Goal: Task Accomplishment & Management: Complete application form

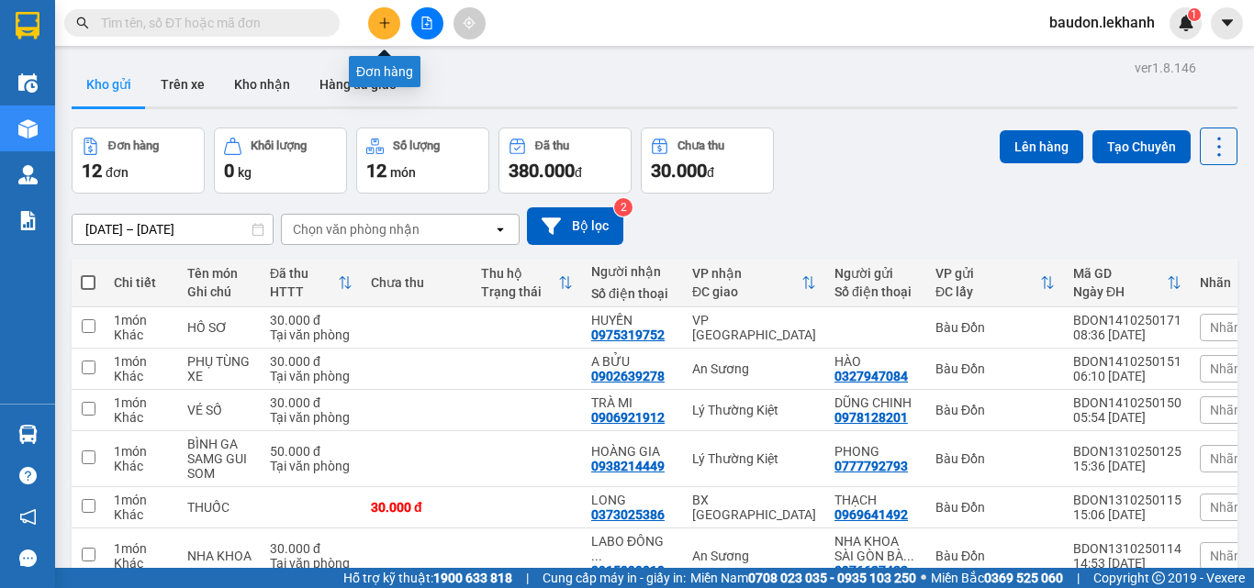
click at [382, 21] on icon "plus" at bounding box center [384, 23] width 13 height 13
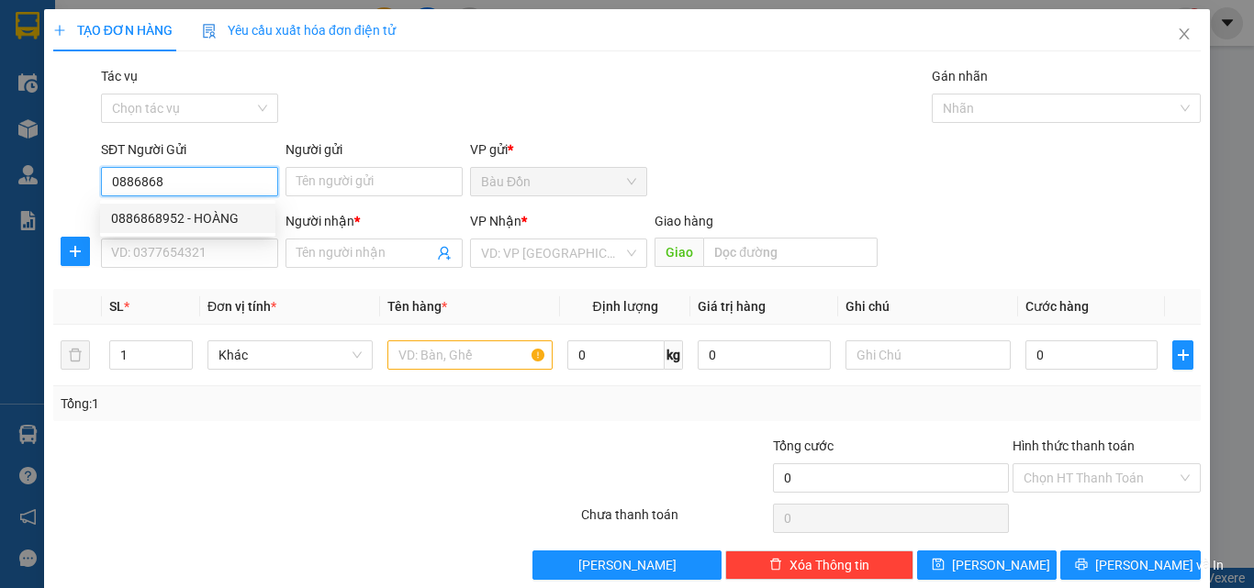
click at [184, 208] on div "0886868952 - HOÀNG" at bounding box center [187, 218] width 153 height 20
type input "0886868952"
type input "HOÀNG"
type input "0828557557"
type input "GIẢM"
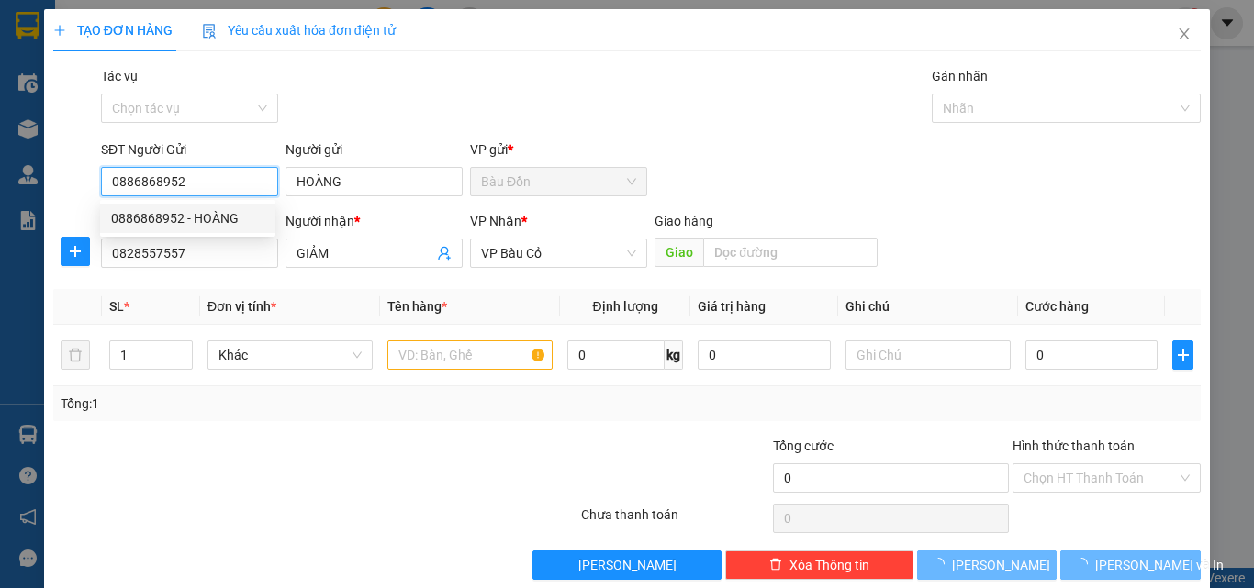
type input "30.000"
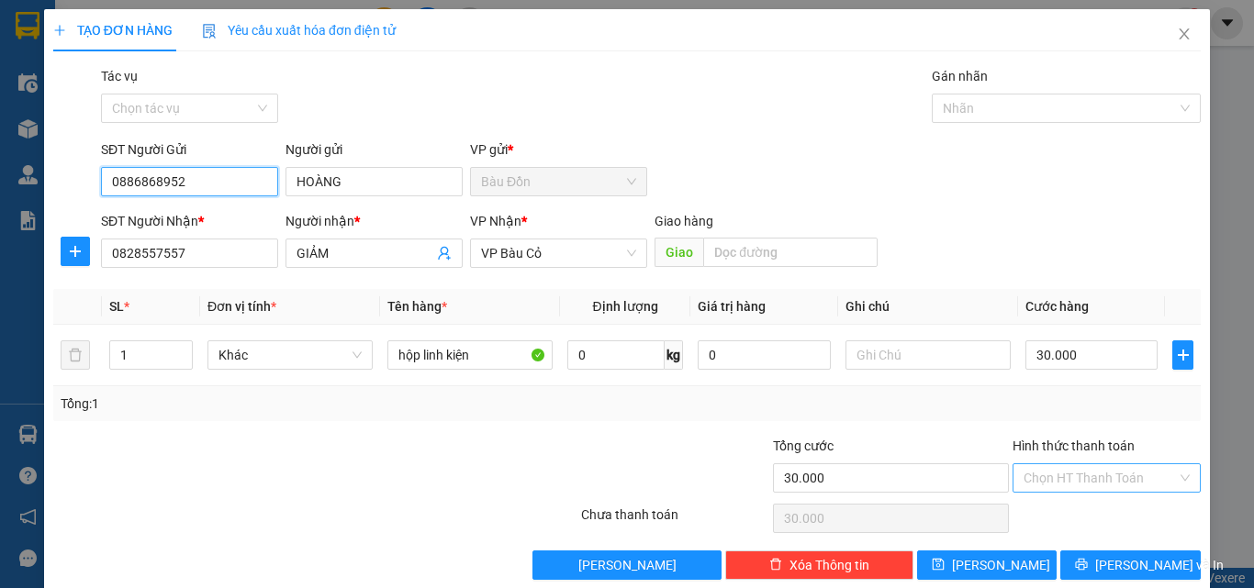
type input "0886868952"
click at [1081, 475] on input "Hình thức thanh toán" at bounding box center [1099, 478] width 153 height 28
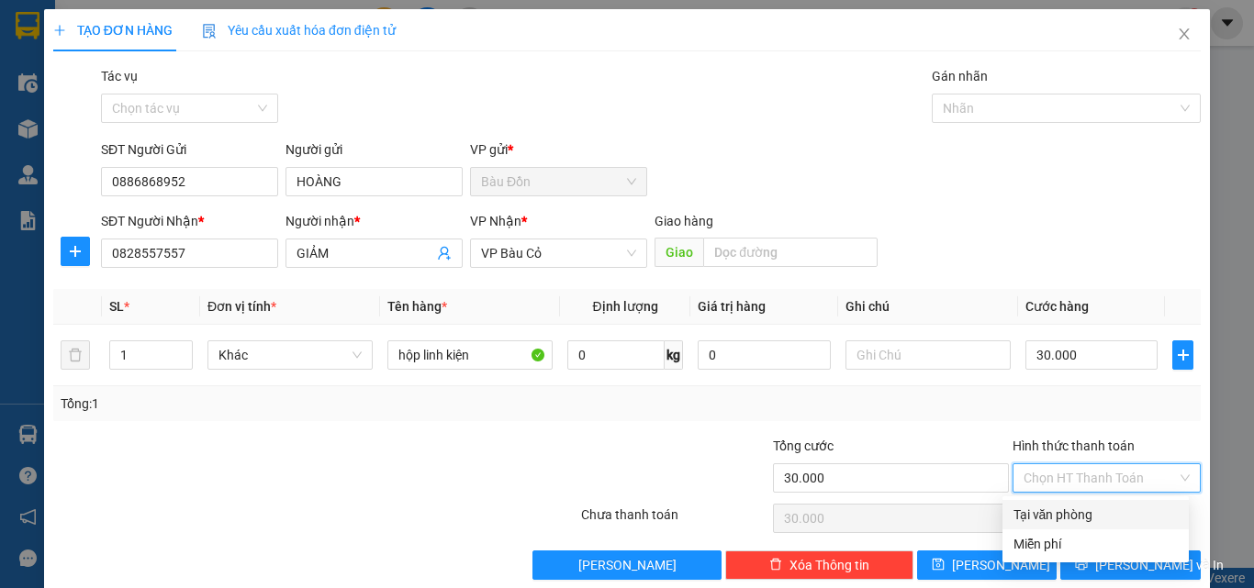
click at [1081, 509] on div "Tại văn phòng" at bounding box center [1095, 515] width 164 height 20
type input "0"
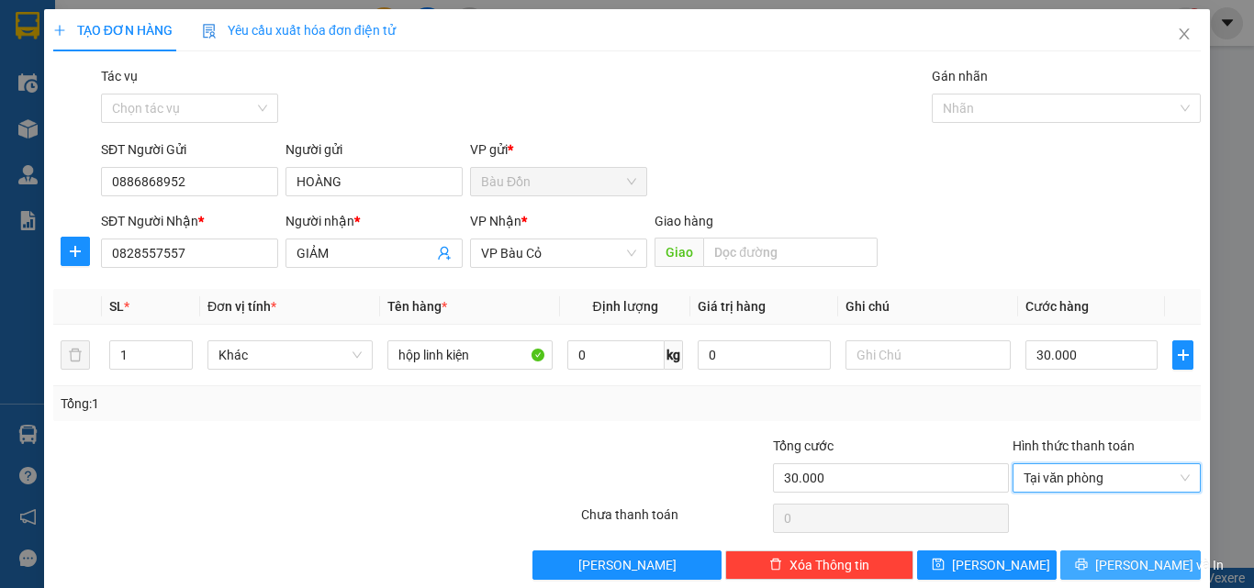
click at [1088, 565] on icon "printer" at bounding box center [1081, 564] width 13 height 13
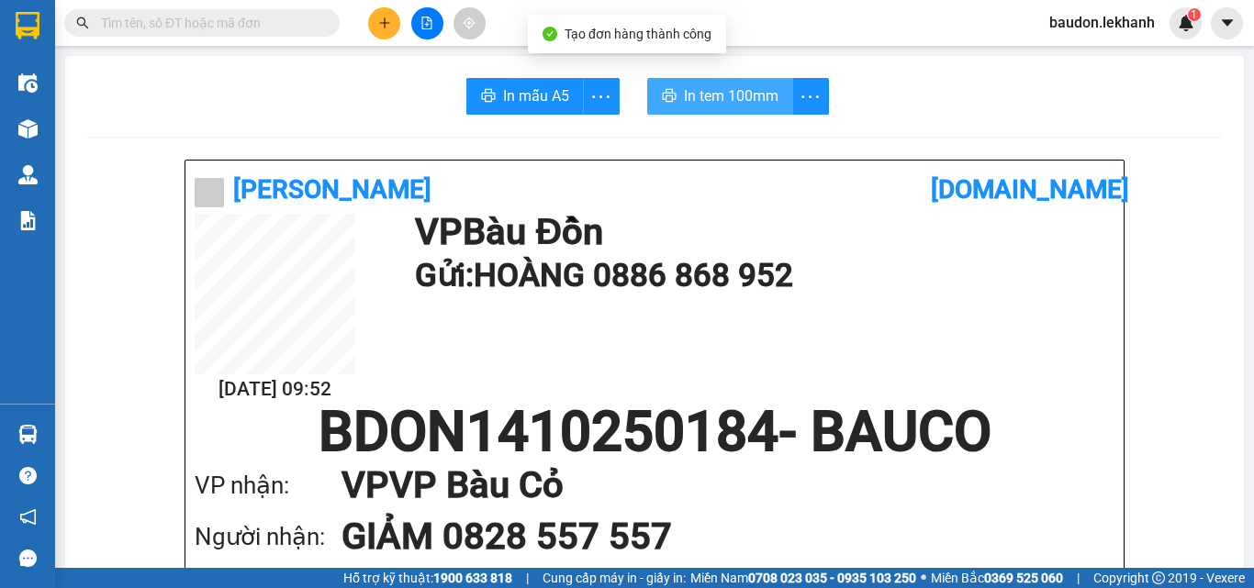
drag, startPoint x: 700, startPoint y: 111, endPoint x: 695, endPoint y: 103, distance: 9.9
click at [701, 109] on button "In tem 100mm" at bounding box center [720, 96] width 146 height 37
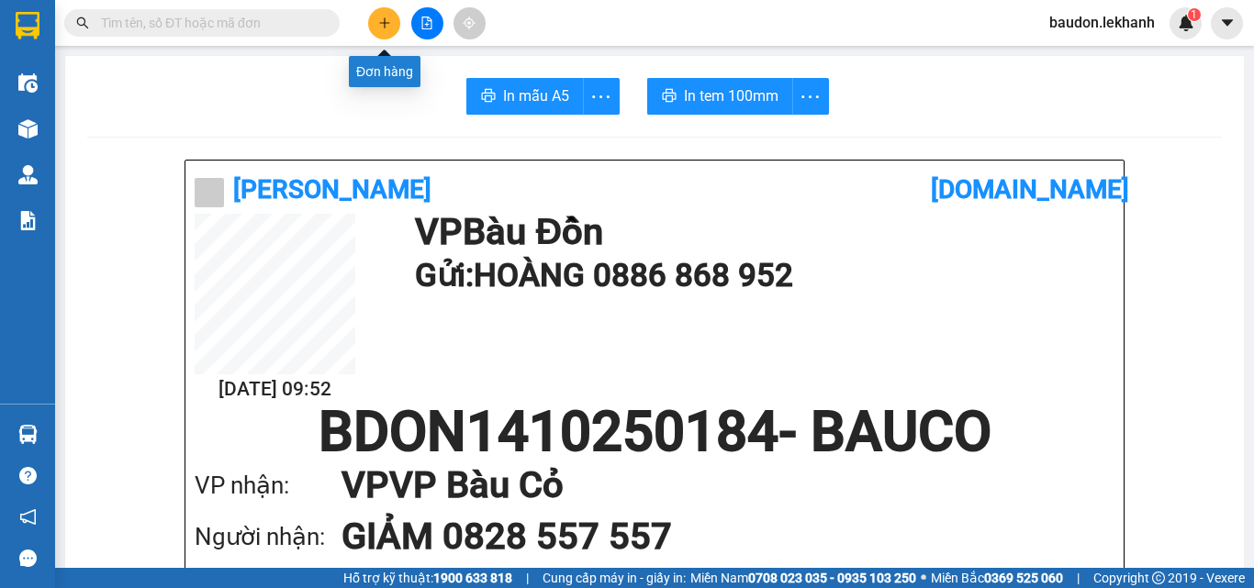
click at [379, 28] on icon "plus" at bounding box center [384, 23] width 13 height 13
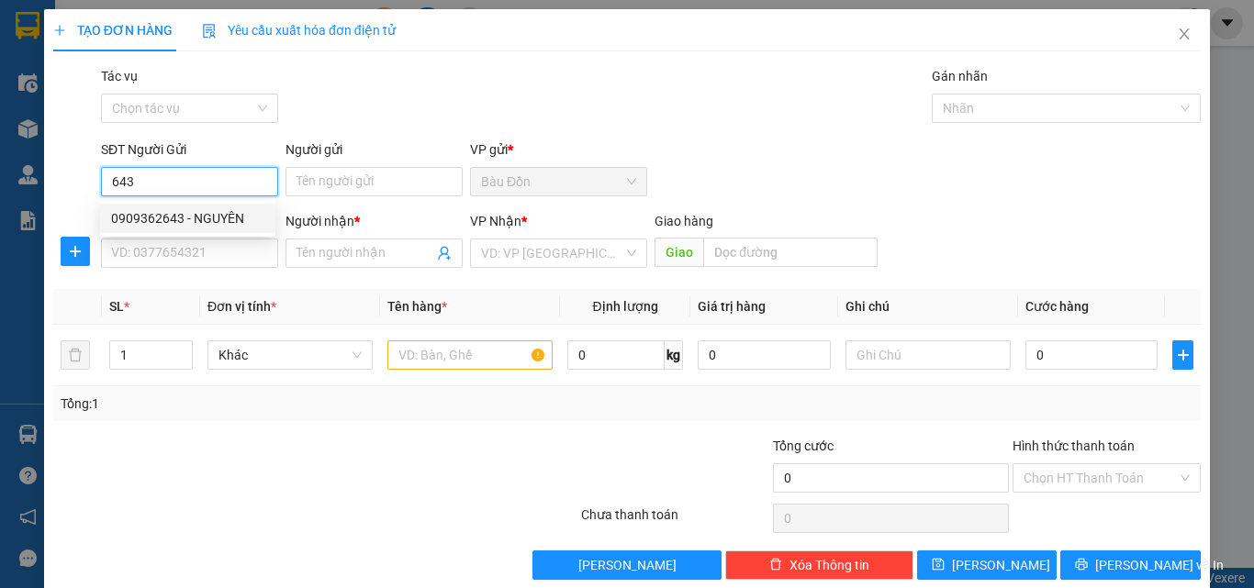
click at [207, 210] on div "0909362643 - NGUYÊN" at bounding box center [187, 218] width 153 height 20
type input "0909362643"
type input "NGUYÊN"
type input "0937807168"
type input "PHÁT ĐẠT"
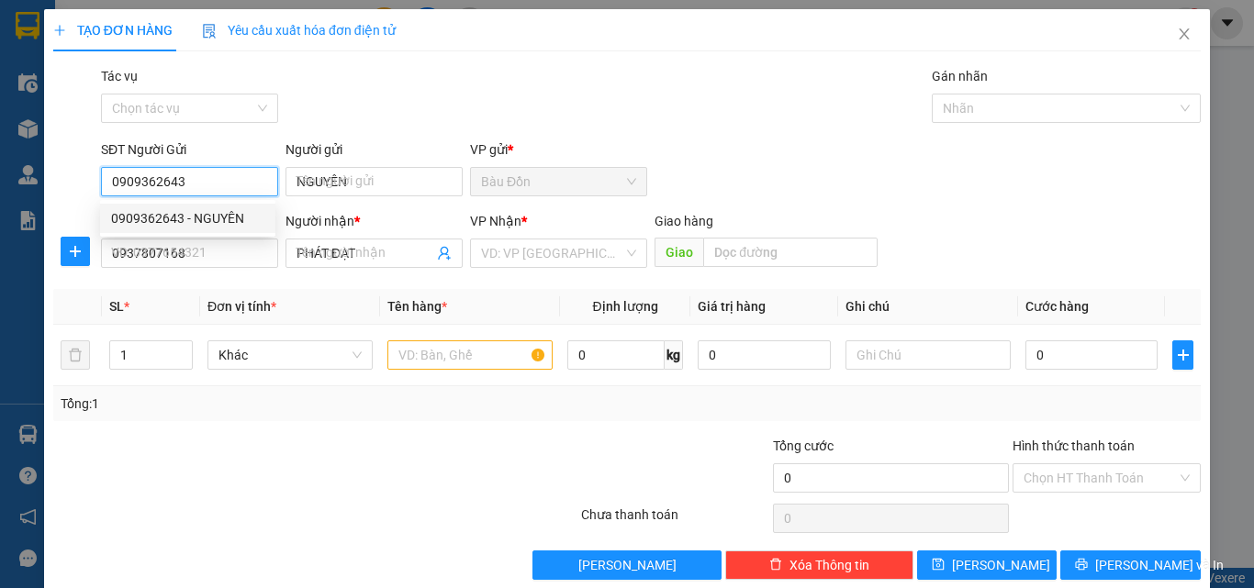
type input "30.000"
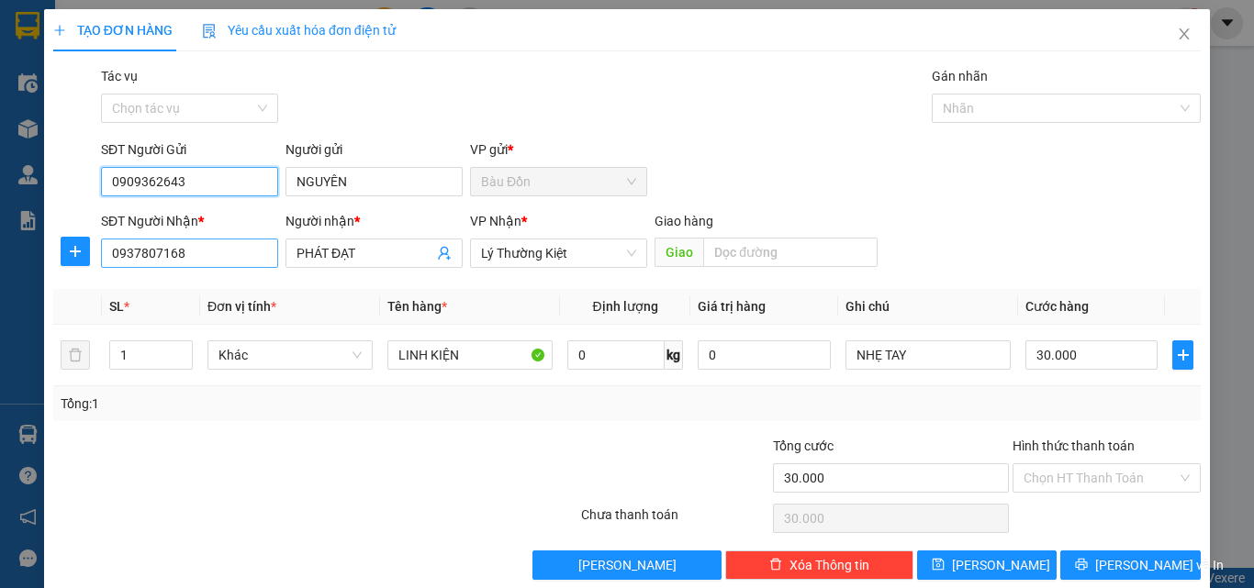
type input "0909362643"
drag, startPoint x: 219, startPoint y: 255, endPoint x: 0, endPoint y: 249, distance: 219.5
click at [0, 264] on div "TẠO ĐƠN HÀNG Yêu cầu xuất hóa đơn điện tử Transit Pickup Surcharge Ids Transit …" at bounding box center [627, 294] width 1254 height 588
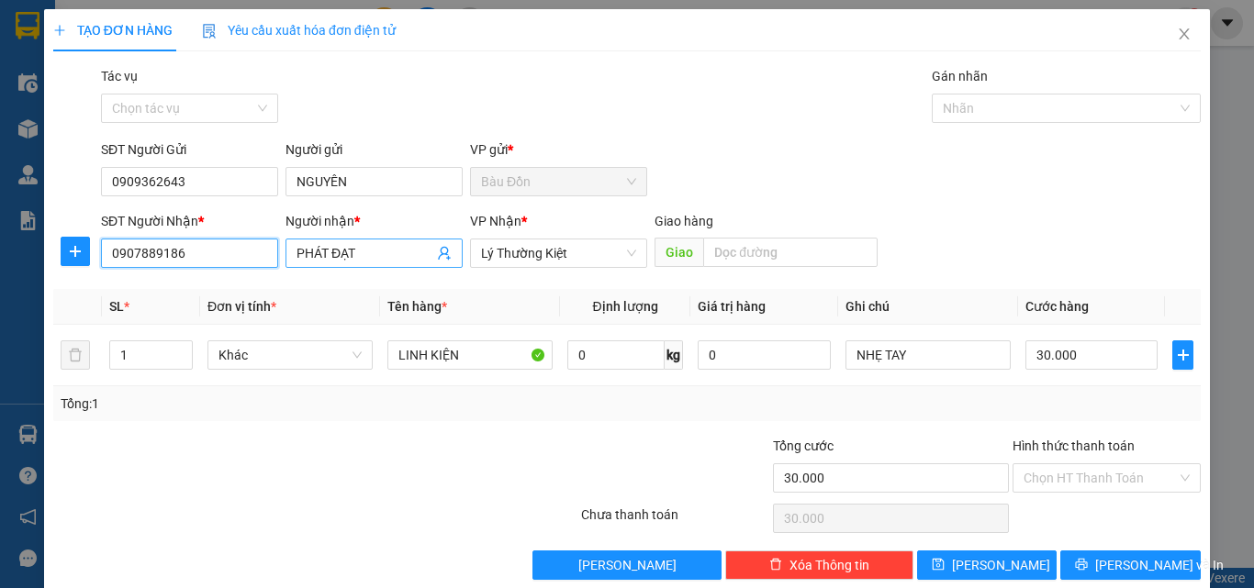
type input "0907889186"
drag, startPoint x: 364, startPoint y: 248, endPoint x: 244, endPoint y: 270, distance: 122.2
click at [244, 270] on div "SĐT Người Nhận * 0907889186 Người nhận * PHÁT ĐẠT VP Nhận * Lý Thường Kiệt…" at bounding box center [650, 243] width 1107 height 64
drag, startPoint x: 322, startPoint y: 251, endPoint x: 305, endPoint y: 251, distance: 17.5
click at [309, 253] on input "TUAÁN" at bounding box center [364, 253] width 137 height 20
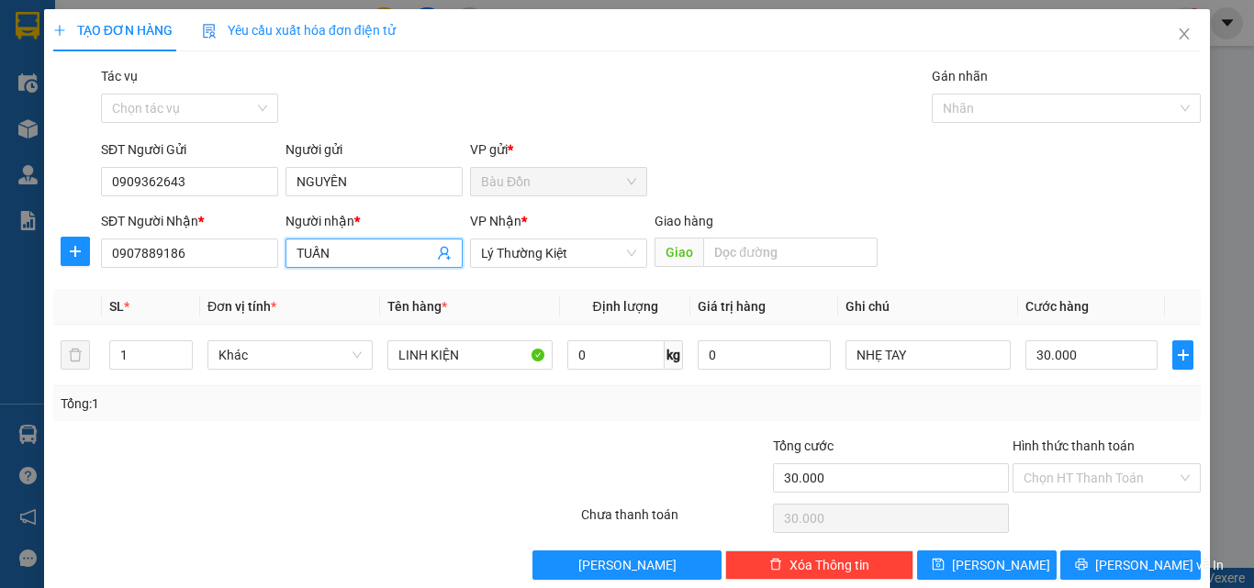
scroll to position [28, 0]
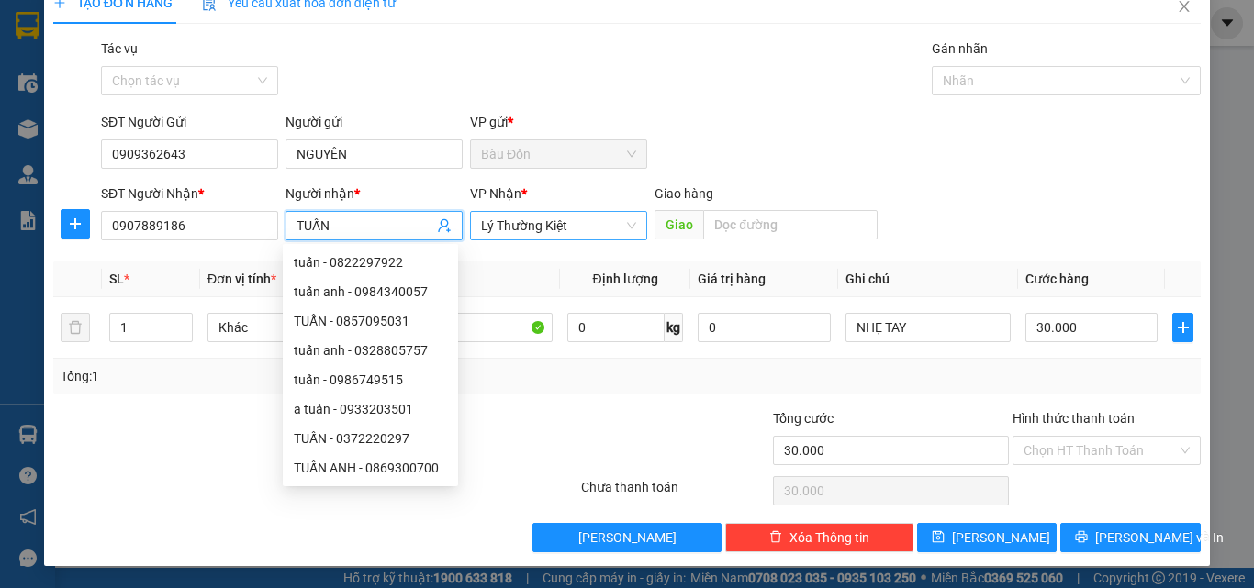
click at [609, 220] on span "Lý Thường Kiệt" at bounding box center [558, 226] width 155 height 28
type input "TUẤN"
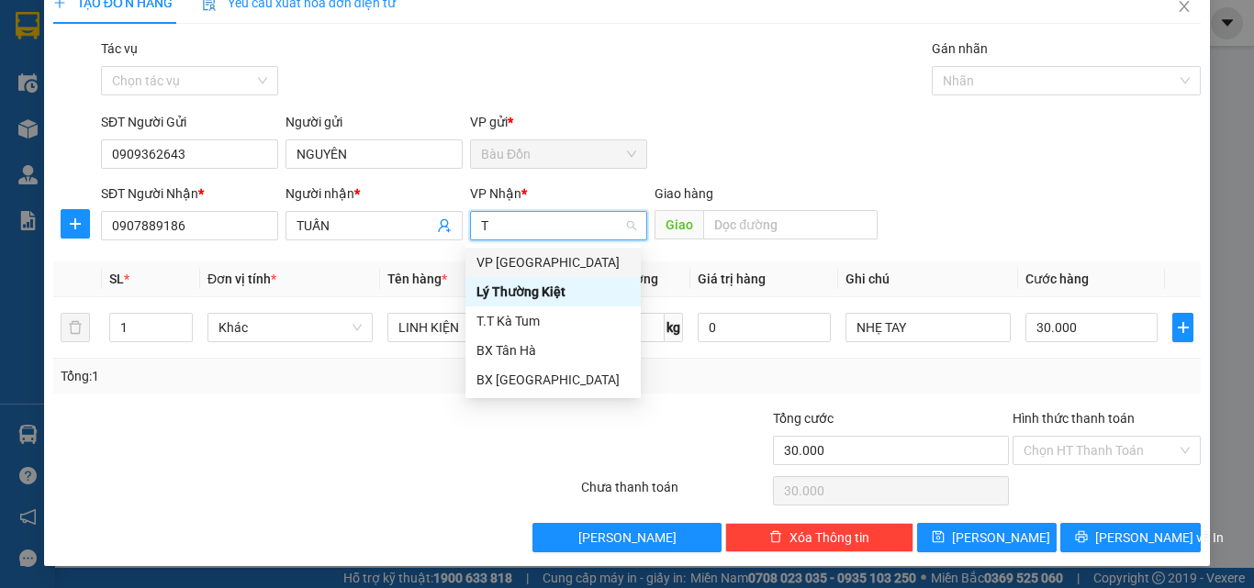
type input "T"
click at [543, 263] on div "VP [GEOGRAPHIC_DATA]" at bounding box center [552, 262] width 153 height 20
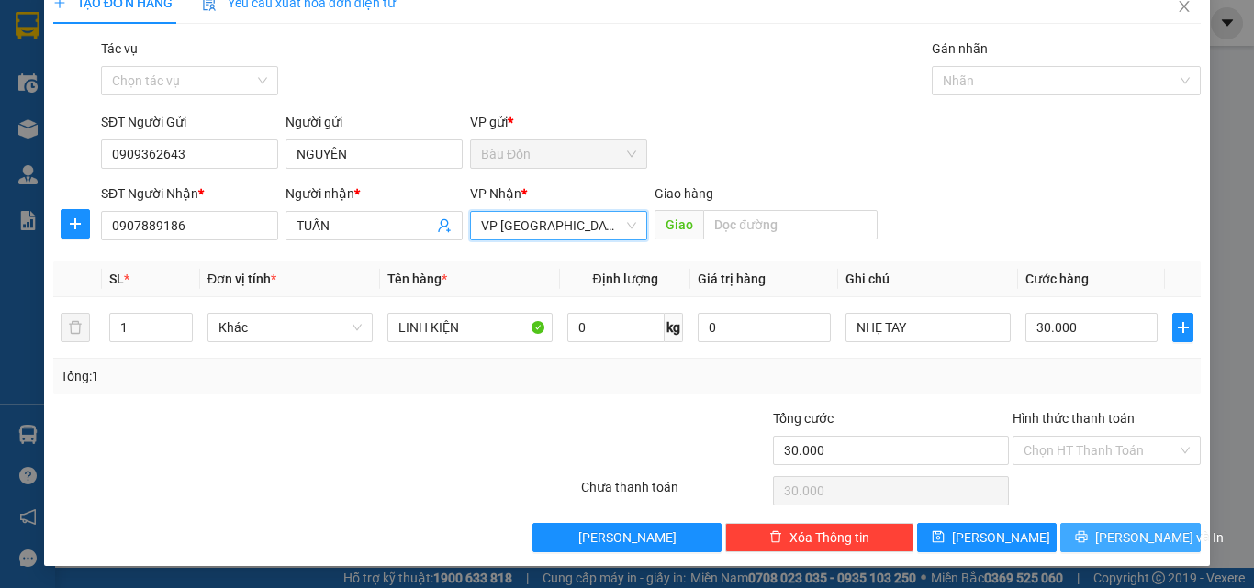
drag, startPoint x: 1107, startPoint y: 538, endPoint x: 1094, endPoint y: 533, distance: 13.6
click at [1107, 539] on span "[PERSON_NAME] và In" at bounding box center [1159, 538] width 128 height 20
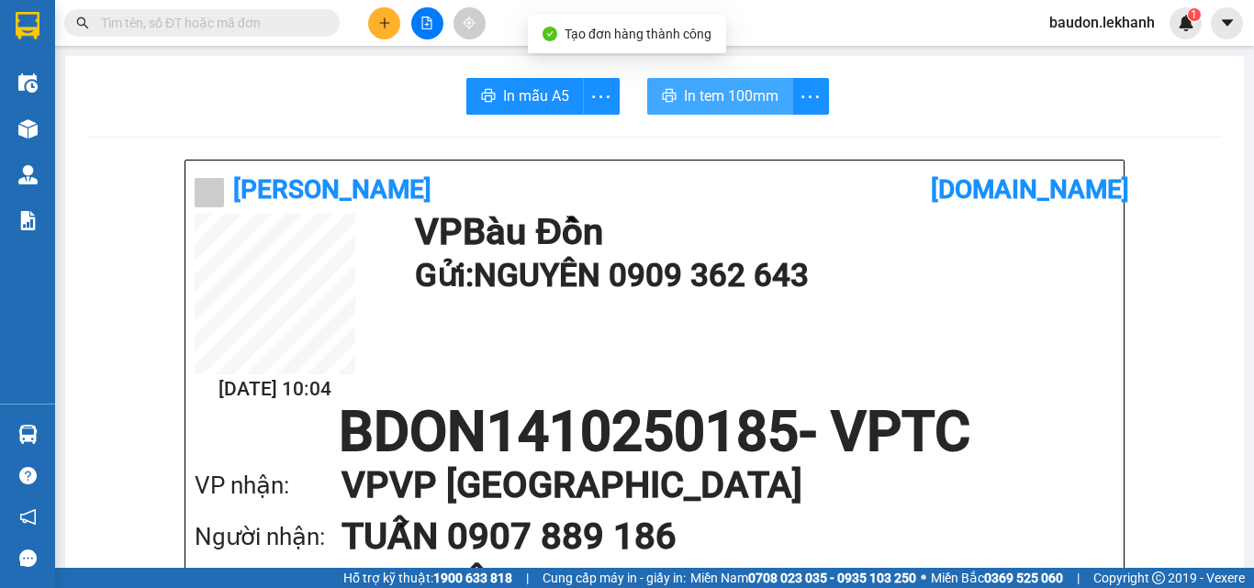
click at [730, 102] on span "In tem 100mm" at bounding box center [731, 95] width 95 height 23
